Goal: Task Accomplishment & Management: Use online tool/utility

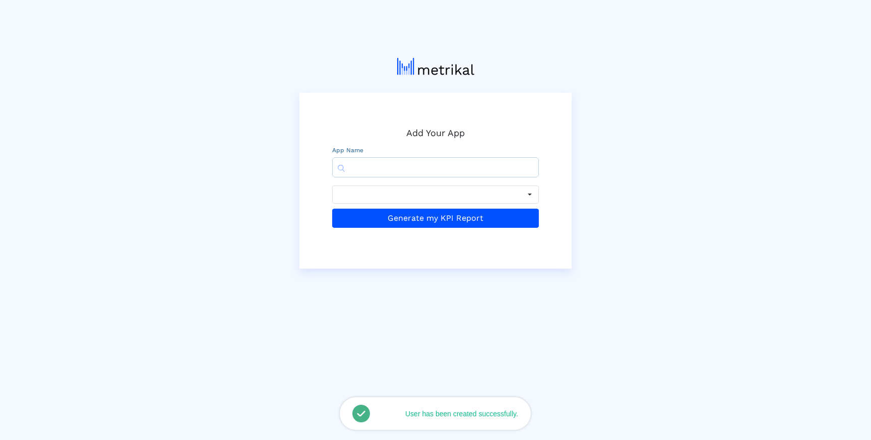
click at [374, 174] on input "text" at bounding box center [435, 167] width 207 height 20
paste input "281940292"
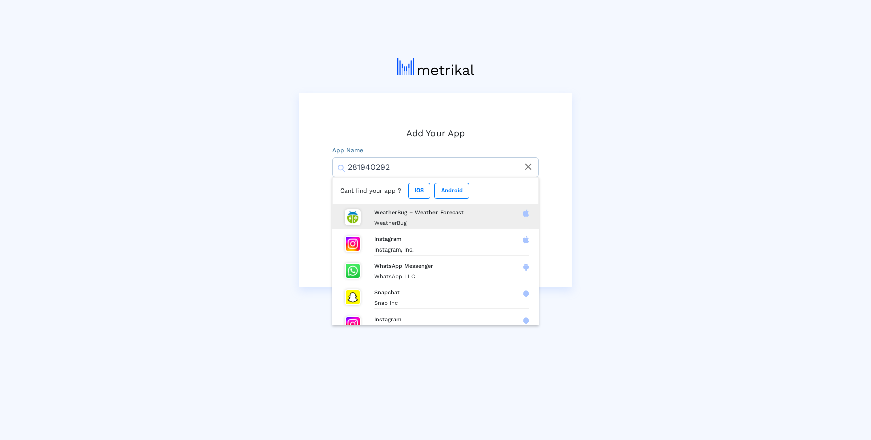
click at [471, 216] on h4 "WeatherBug – Weather Forecast" at bounding box center [451, 212] width 155 height 7
type input "WeatherBug – Weather Forecast"
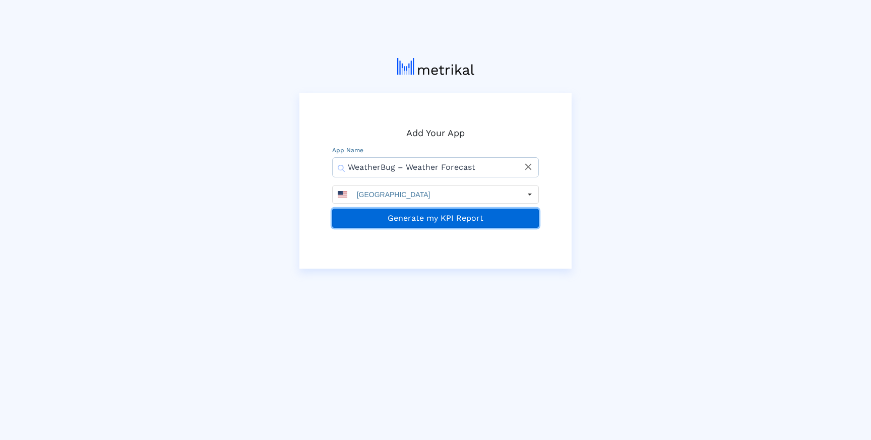
click at [426, 226] on button "Generate my KPI Report" at bounding box center [435, 218] width 207 height 19
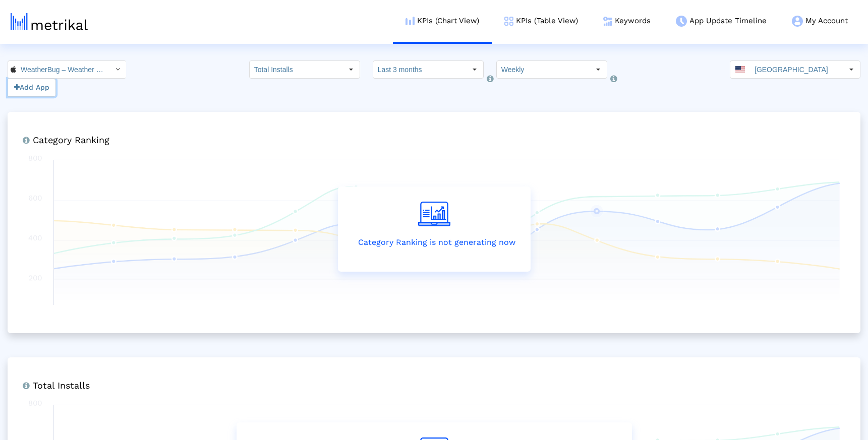
click at [30, 89] on button "Add App" at bounding box center [32, 88] width 48 height 18
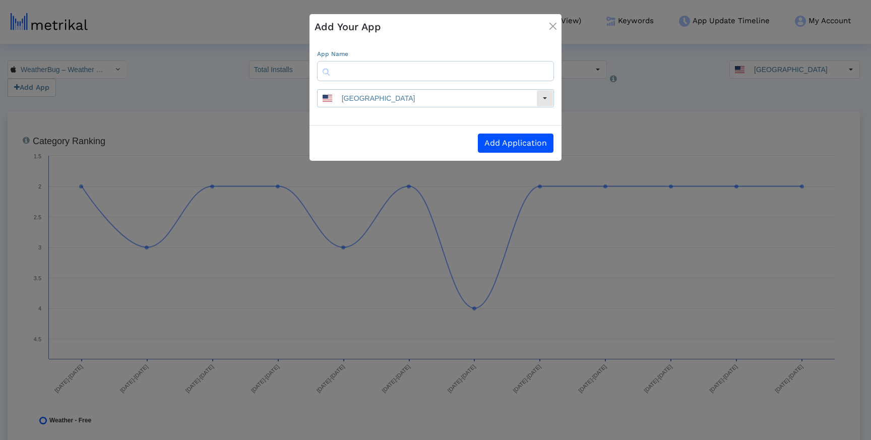
click at [405, 91] on input "[GEOGRAPHIC_DATA]" at bounding box center [436, 98] width 199 height 17
click at [410, 74] on input "text" at bounding box center [435, 71] width 237 height 20
paste input "[DOMAIN_NAME]"
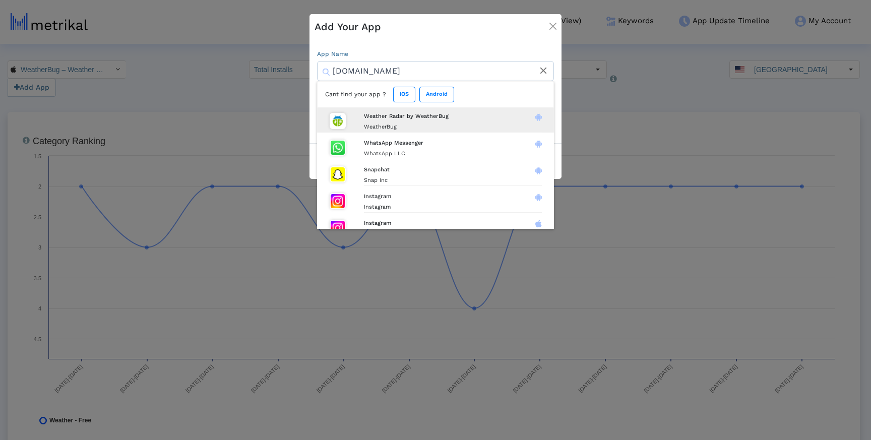
click at [431, 119] on h4 "Weather Radar by WeatherBug" at bounding box center [453, 116] width 178 height 7
type input "Weather Radar by WeatherBug"
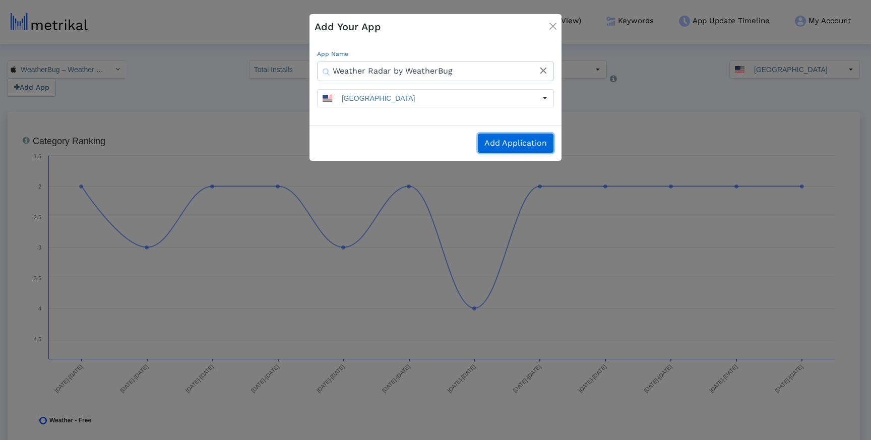
click at [499, 146] on button "Add Application" at bounding box center [516, 143] width 76 height 19
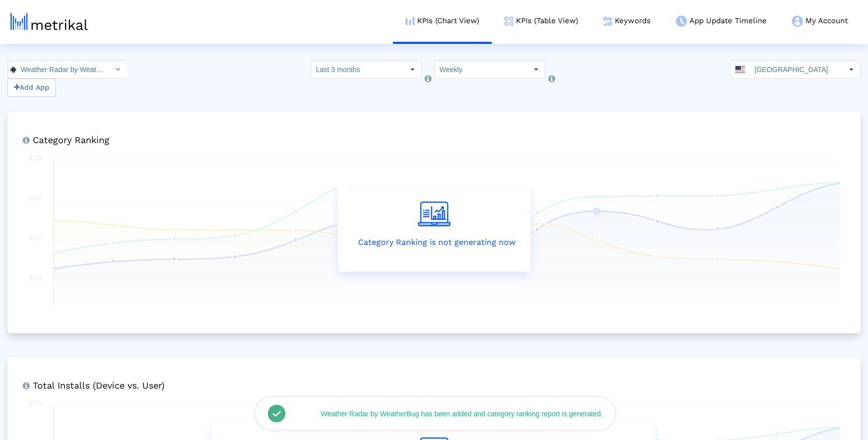
click at [299, 90] on div "Weather Radar by WeatherBug < [DOMAIN_NAME] > Add App Select how far back from …" at bounding box center [434, 79] width 868 height 36
click at [67, 68] on input "Weather Radar by WeatherBug < [DOMAIN_NAME] >" at bounding box center [61, 69] width 91 height 17
click at [63, 82] on div "WeatherBug – Weather Forecast <281940292>" at bounding box center [62, 87] width 107 height 17
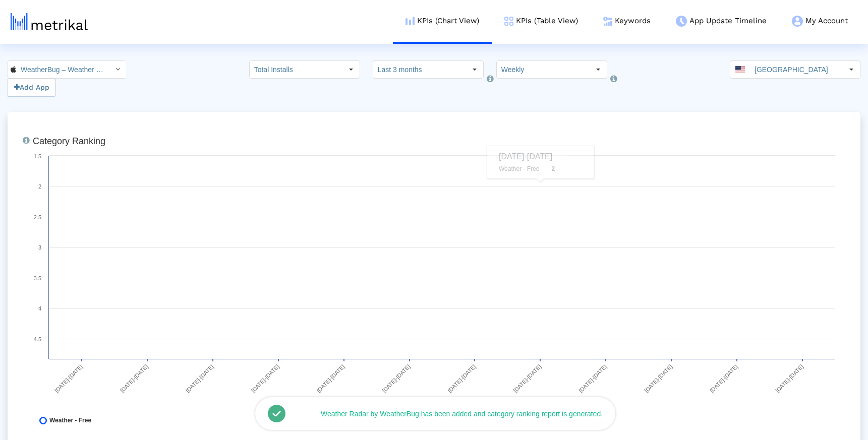
scroll to position [0, 76]
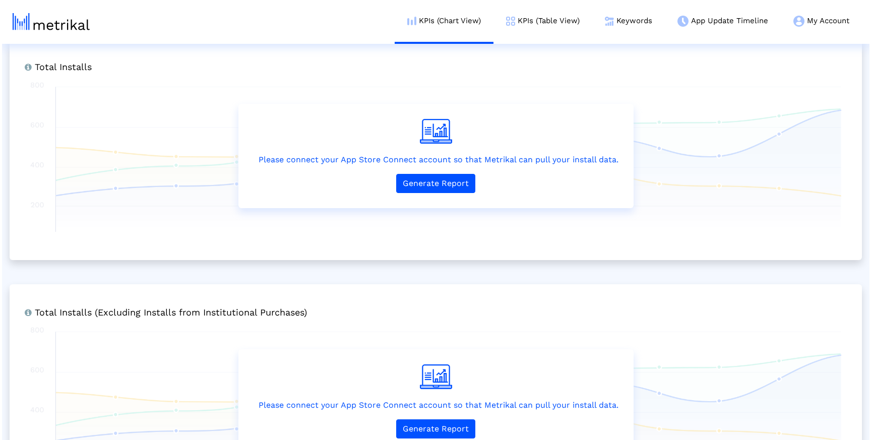
scroll to position [434, 0]
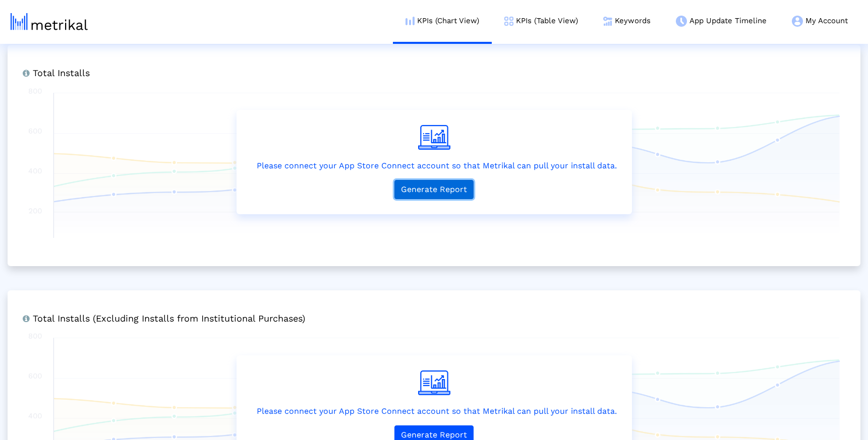
click at [441, 192] on button "Generate Report" at bounding box center [433, 189] width 79 height 19
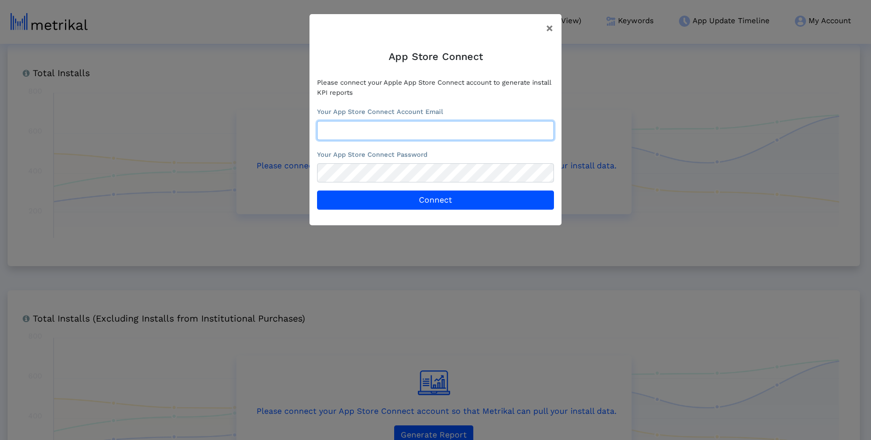
click at [411, 134] on input "text" at bounding box center [435, 130] width 237 height 19
type input "marketing@shyftup.com"
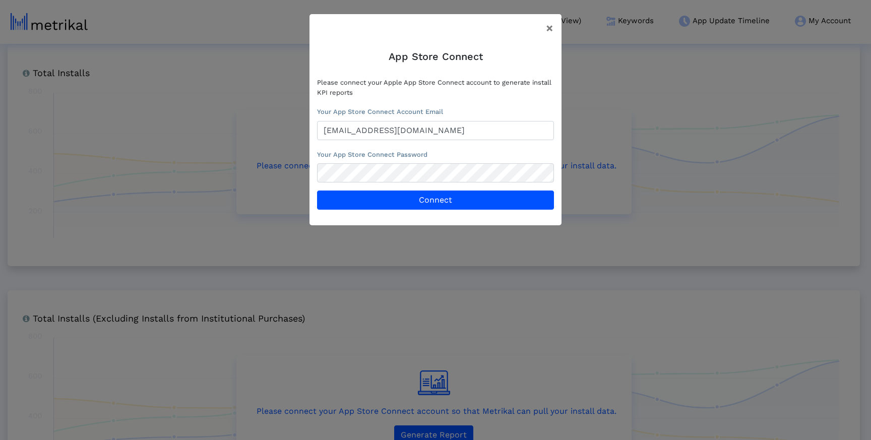
click at [363, 150] on label "Your App Store Connect Password" at bounding box center [372, 155] width 110 height 10
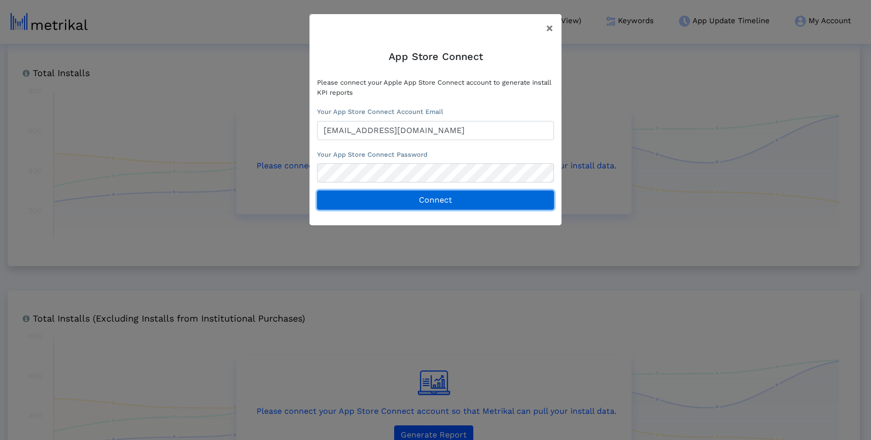
click at [381, 204] on button "Connect" at bounding box center [435, 200] width 237 height 19
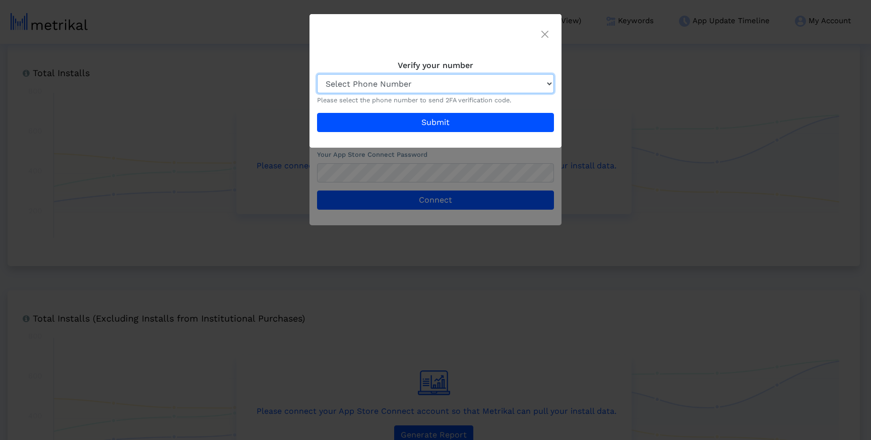
click at [404, 89] on select "Select Phone Number +351 ••• ••• •84 +31 •• ••••••39 +90 •••• ••• •• 44 +1 (•••…" at bounding box center [435, 83] width 237 height 19
click at [460, 70] on crea-multi-phone-selector "Verify your number Select Phone Number +351 ••• ••• •84 +31 •• ••••••39 +90 •••…" at bounding box center [435, 97] width 237 height 72
click at [459, 78] on select "Select Phone Number +351 ••• ••• •84 +31 •• ••••••39 +90 •••• ••• •• 44 +1 (•••…" at bounding box center [435, 83] width 237 height 19
select select "14"
click at [317, 74] on select "Select Phone Number +351 ••• ••• •84 +31 •• ••••••39 +90 •••• ••• •• 44 +1 (•••…" at bounding box center [435, 83] width 237 height 19
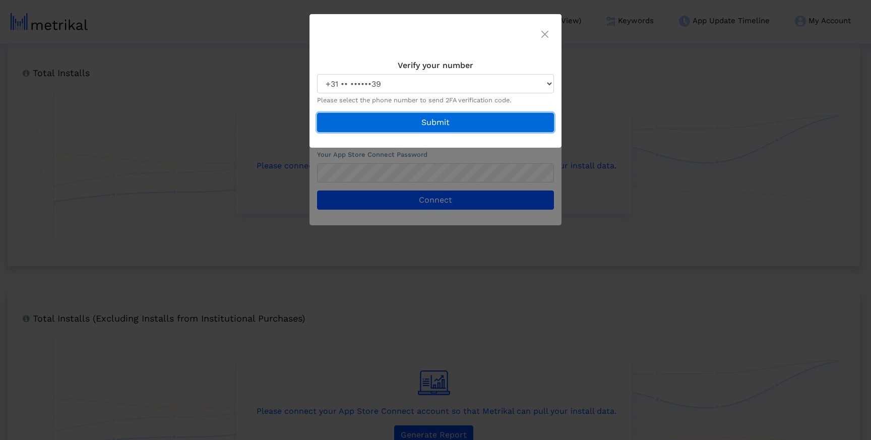
click at [428, 123] on button "Submit" at bounding box center [435, 122] width 237 height 19
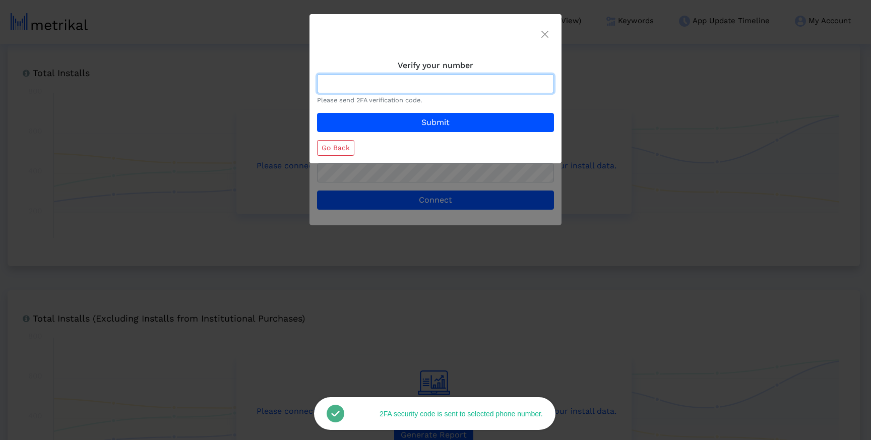
click at [434, 84] on input at bounding box center [435, 83] width 237 height 19
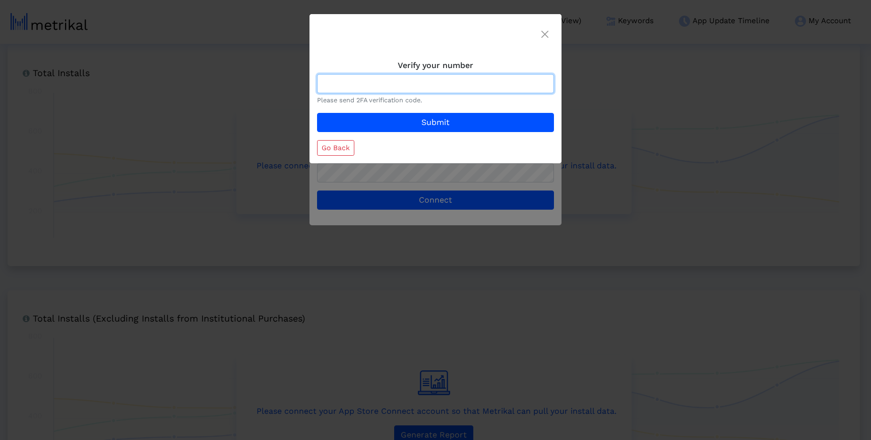
paste input "741951"
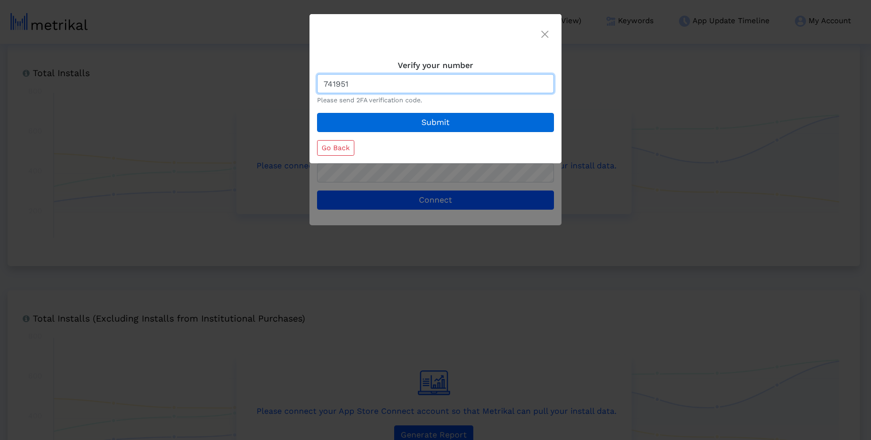
type input "741951"
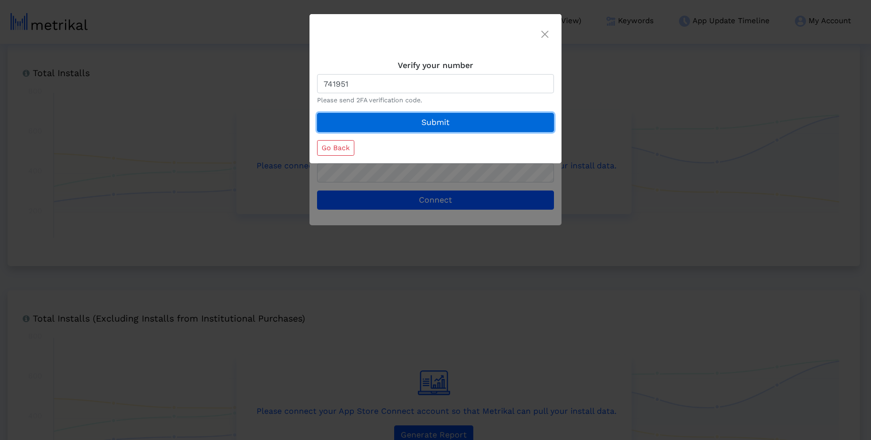
click at [423, 129] on button "Submit" at bounding box center [435, 122] width 237 height 19
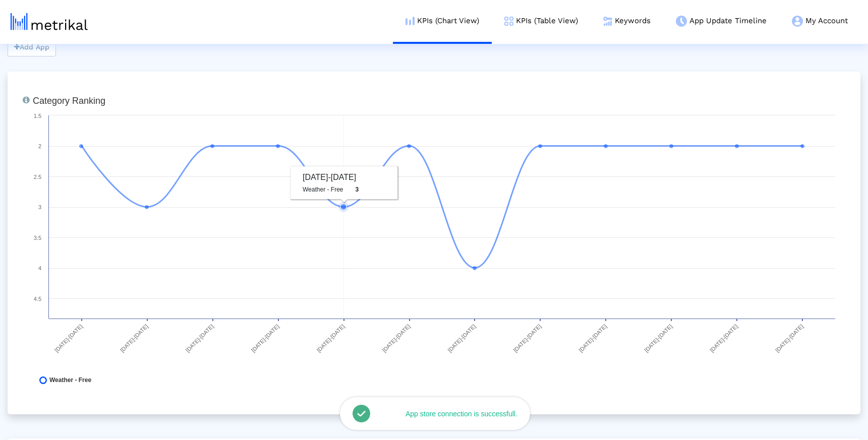
scroll to position [0, 0]
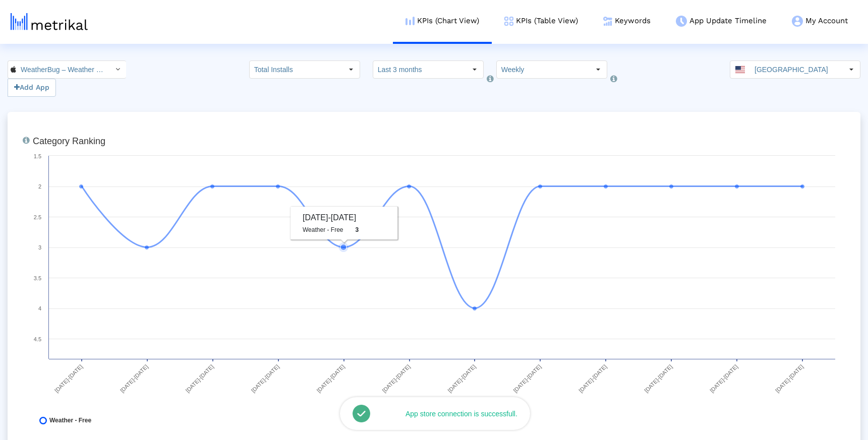
click at [309, 119] on div "Ranking of the app in the Overall and Category Charts. Created with Highcharts …" at bounding box center [434, 283] width 853 height 343
